Goal: Information Seeking & Learning: Learn about a topic

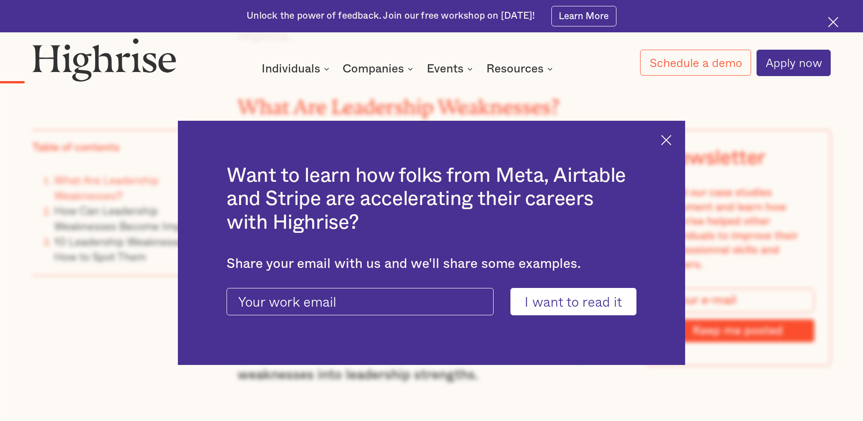
scroll to position [1411, 0]
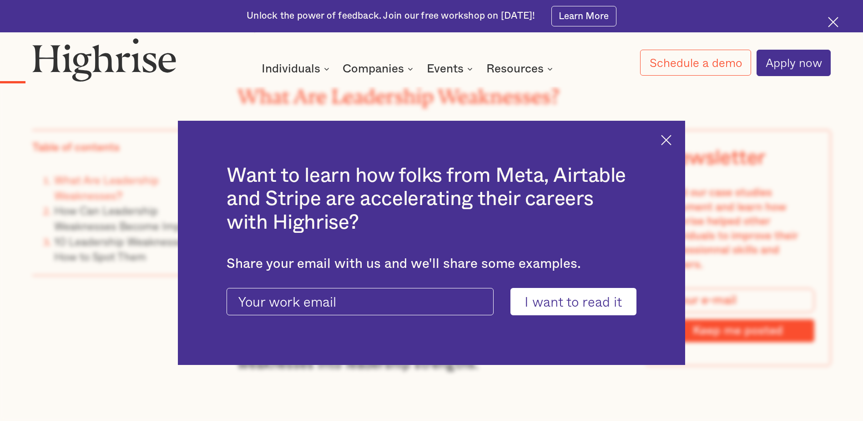
click at [670, 139] on img at bounding box center [666, 140] width 10 height 10
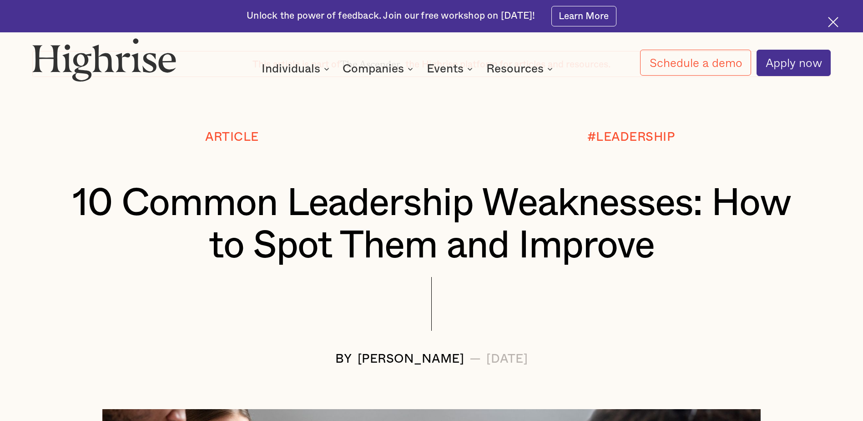
scroll to position [137, 0]
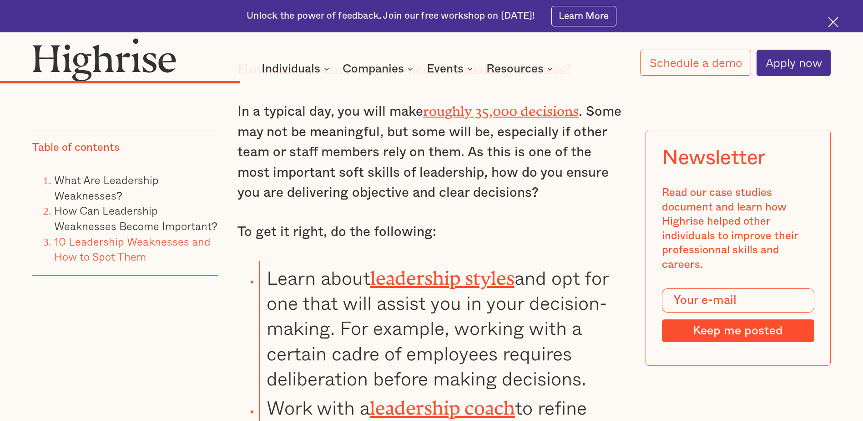
scroll to position [4642, 0]
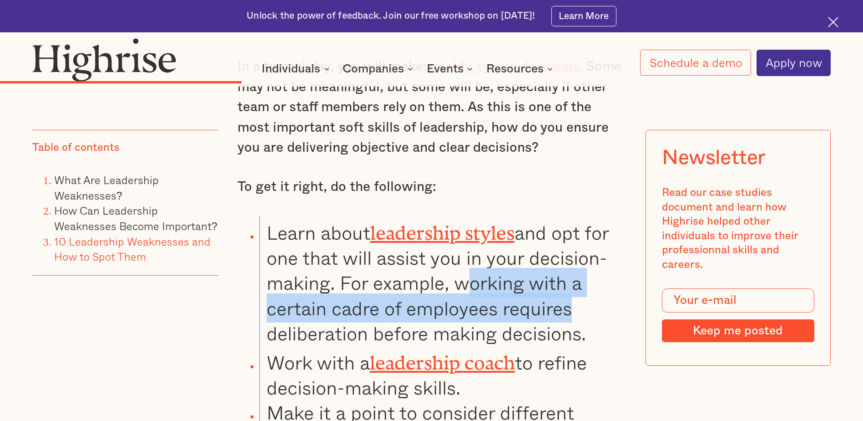
drag, startPoint x: 457, startPoint y: 206, endPoint x: 561, endPoint y: 234, distance: 107.7
click at [561, 234] on li "Learn about leadership styles and opt for one that will assist you in your deci…" at bounding box center [442, 281] width 366 height 130
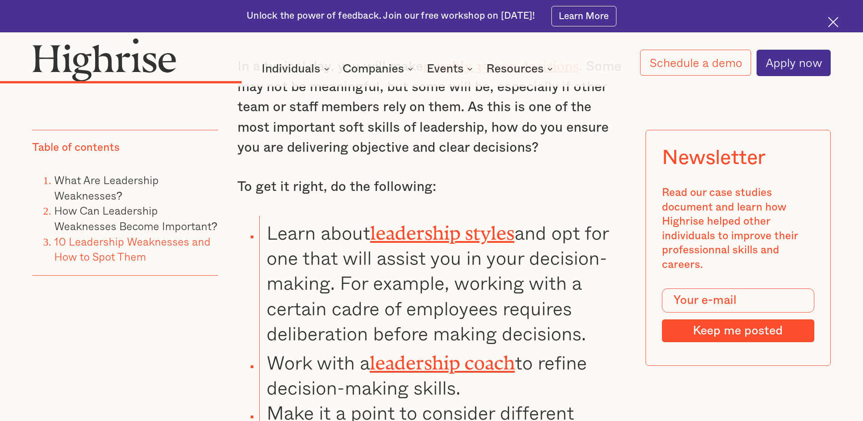
click at [157, 359] on div "Table of contents What Are Leadership Weaknesses? How Can Leadership Weaknesses…" at bounding box center [125, 265] width 186 height 270
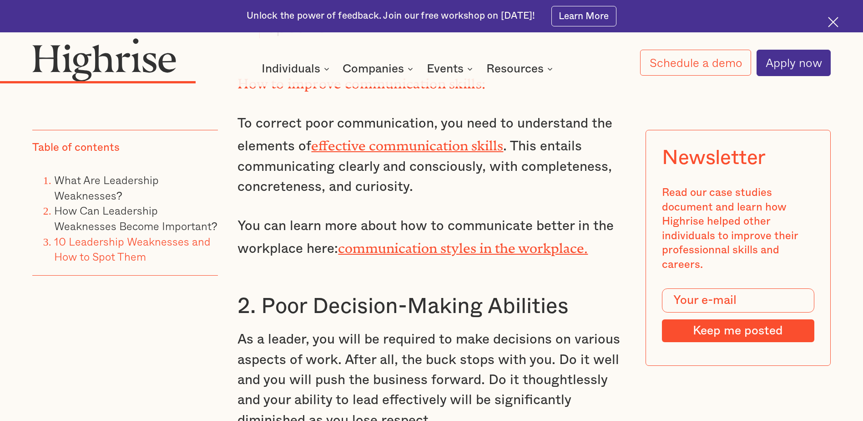
scroll to position [3960, 0]
